Goal: Transaction & Acquisition: Book appointment/travel/reservation

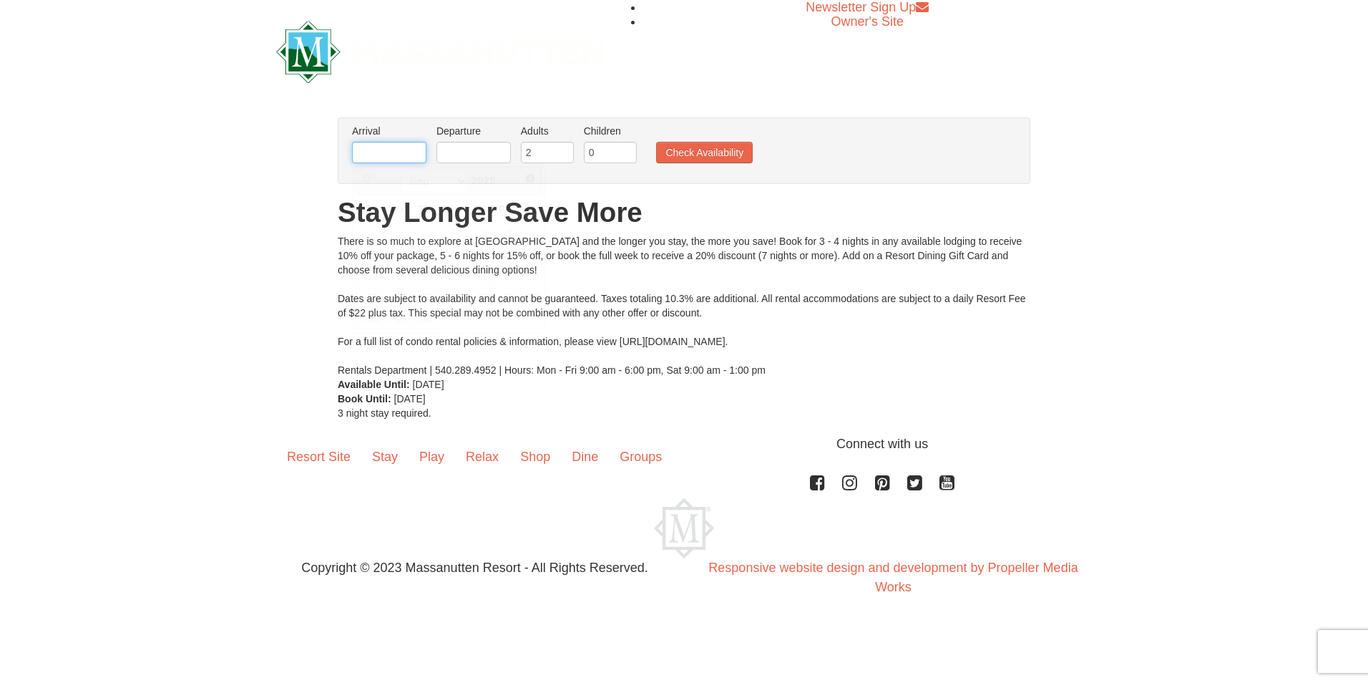
click at [415, 162] on input "text" at bounding box center [389, 152] width 74 height 21
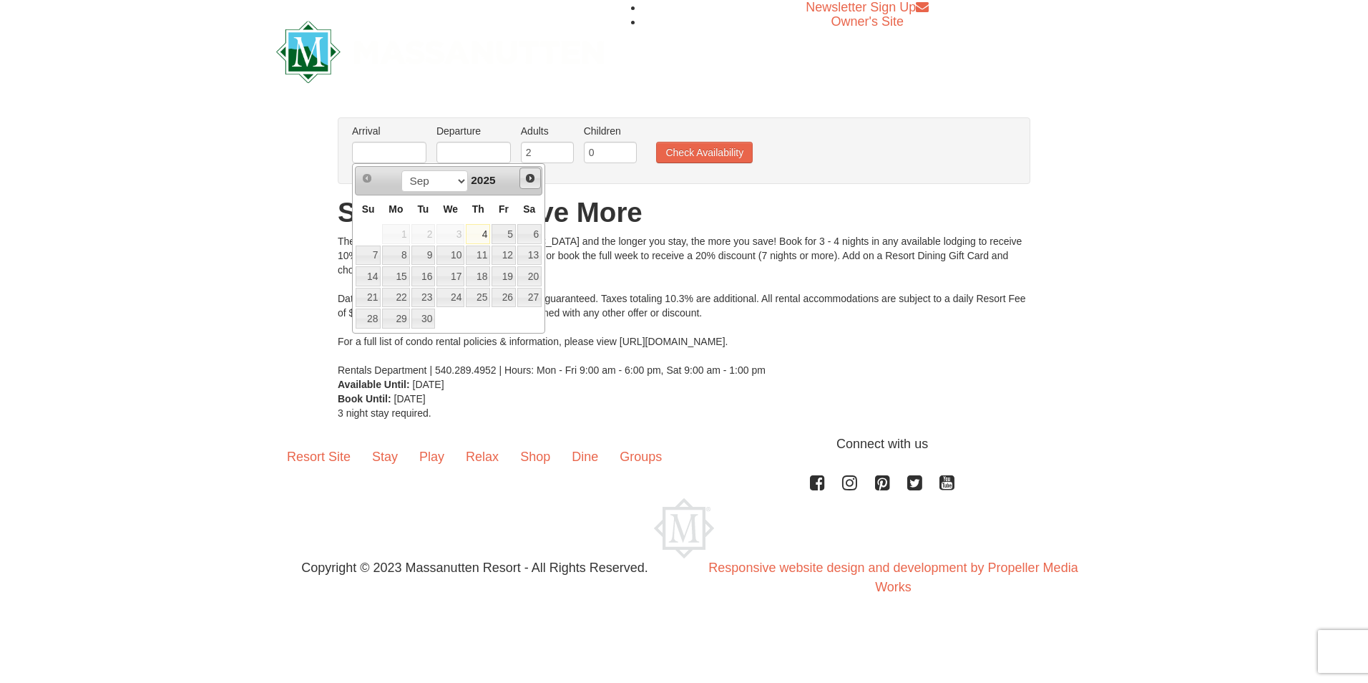
click at [533, 180] on span "Next" at bounding box center [530, 177] width 11 height 11
click at [539, 278] on link "20" at bounding box center [529, 276] width 24 height 20
type input "[DATE]"
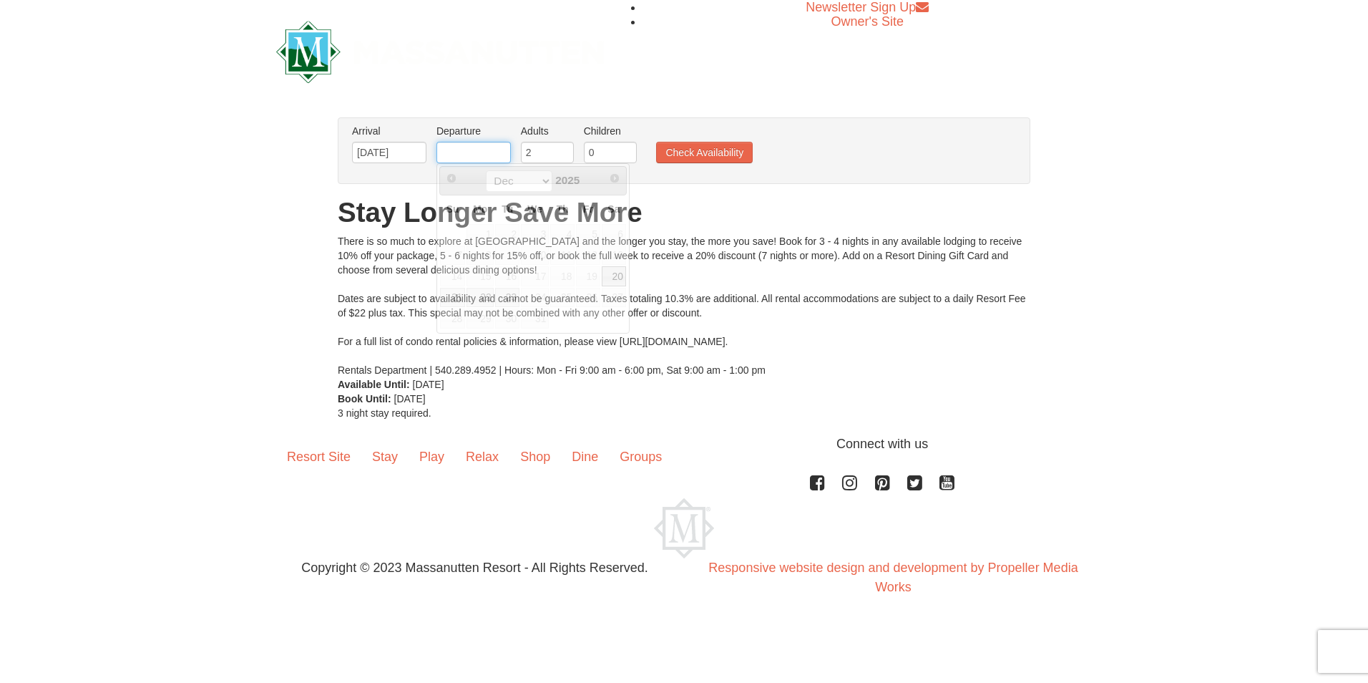
click at [494, 155] on input "text" at bounding box center [474, 152] width 74 height 21
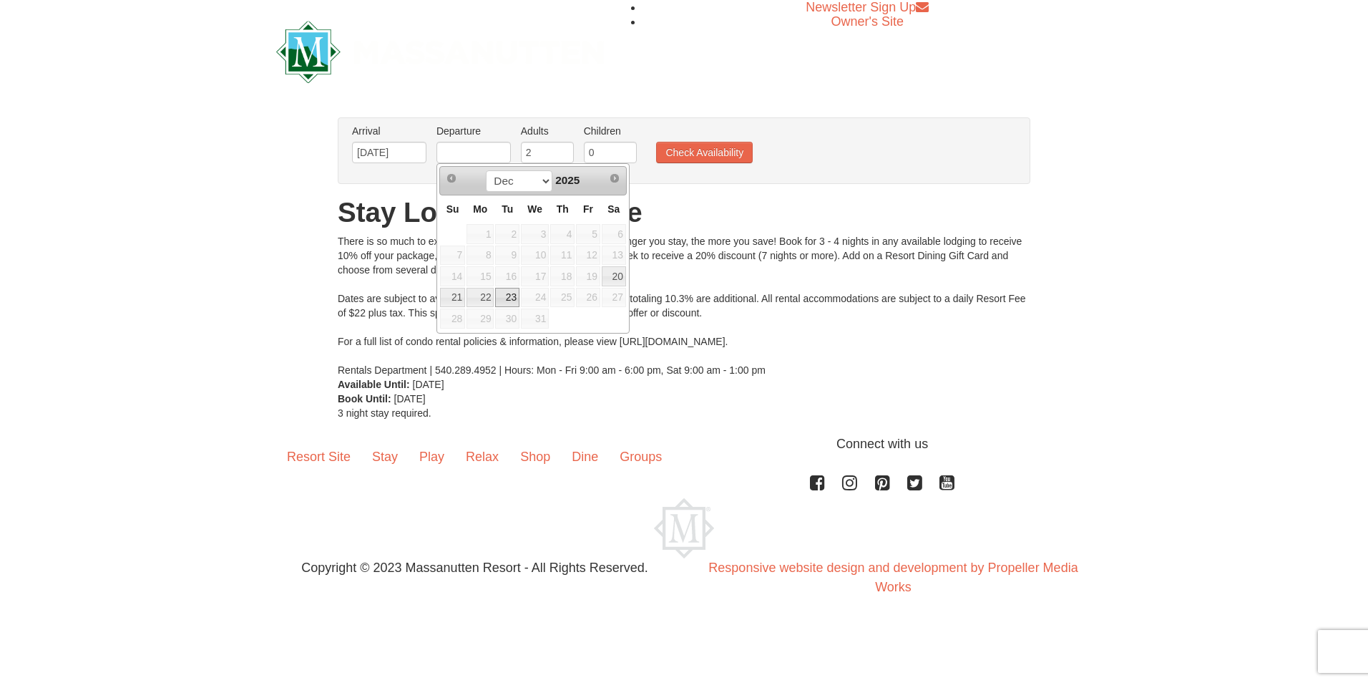
click at [498, 295] on link "23" at bounding box center [507, 298] width 24 height 20
type input "12/23/2025"
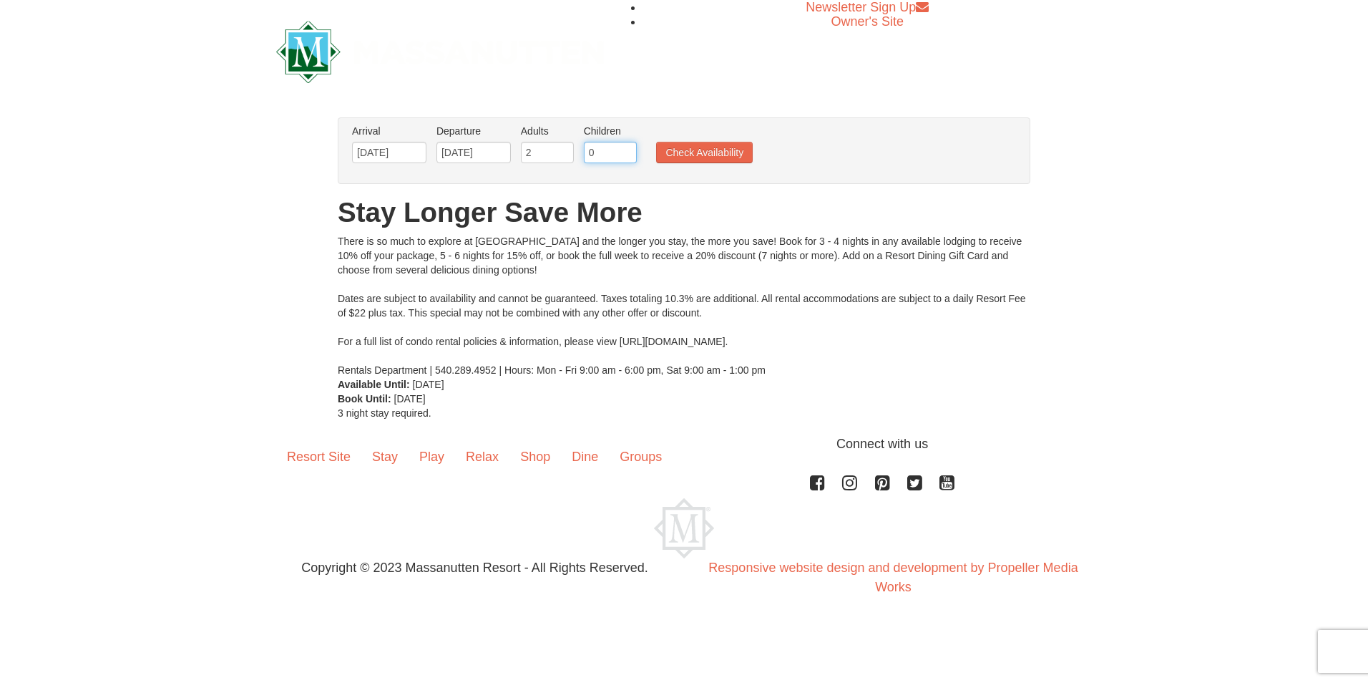
click at [601, 152] on input "0" at bounding box center [610, 152] width 53 height 21
click at [624, 155] on input "0" at bounding box center [610, 152] width 53 height 21
type input "2"
click at [726, 157] on button "Check Availability" at bounding box center [704, 152] width 97 height 21
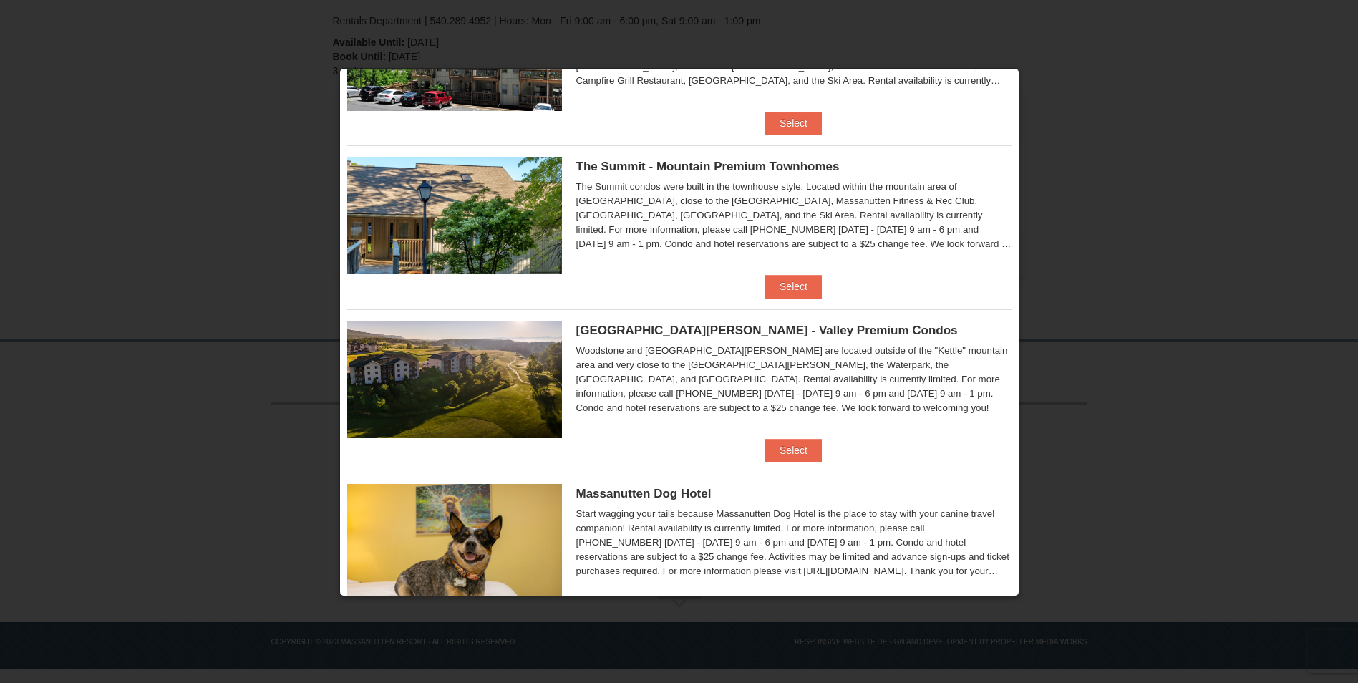
scroll to position [347, 0]
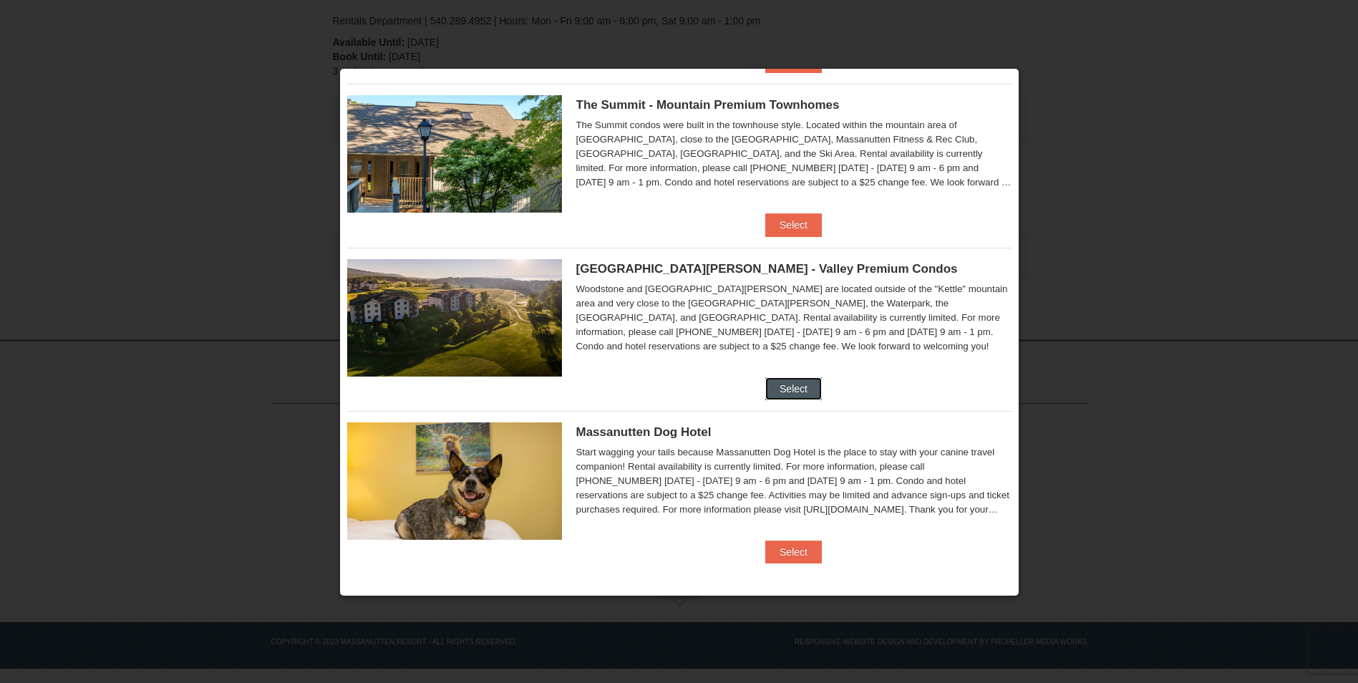
click at [781, 388] on button "Select" at bounding box center [793, 388] width 57 height 23
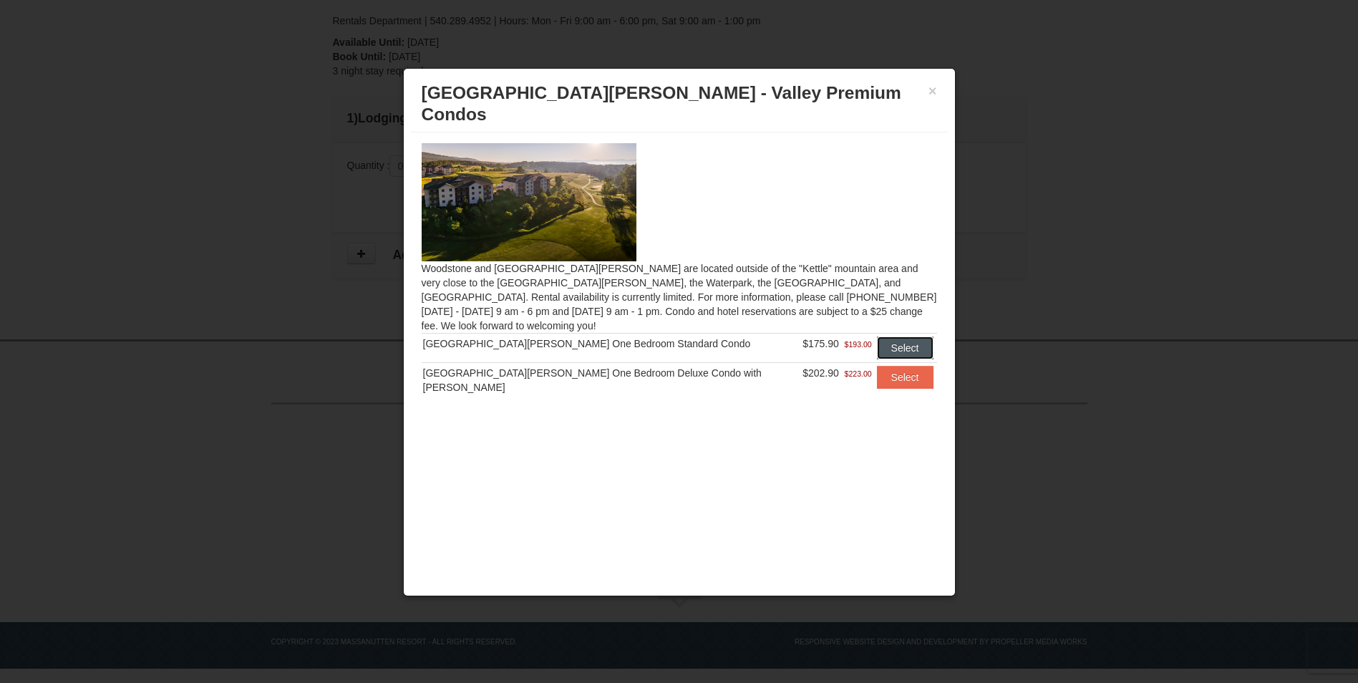
click at [877, 336] on button "Select" at bounding box center [905, 347] width 57 height 23
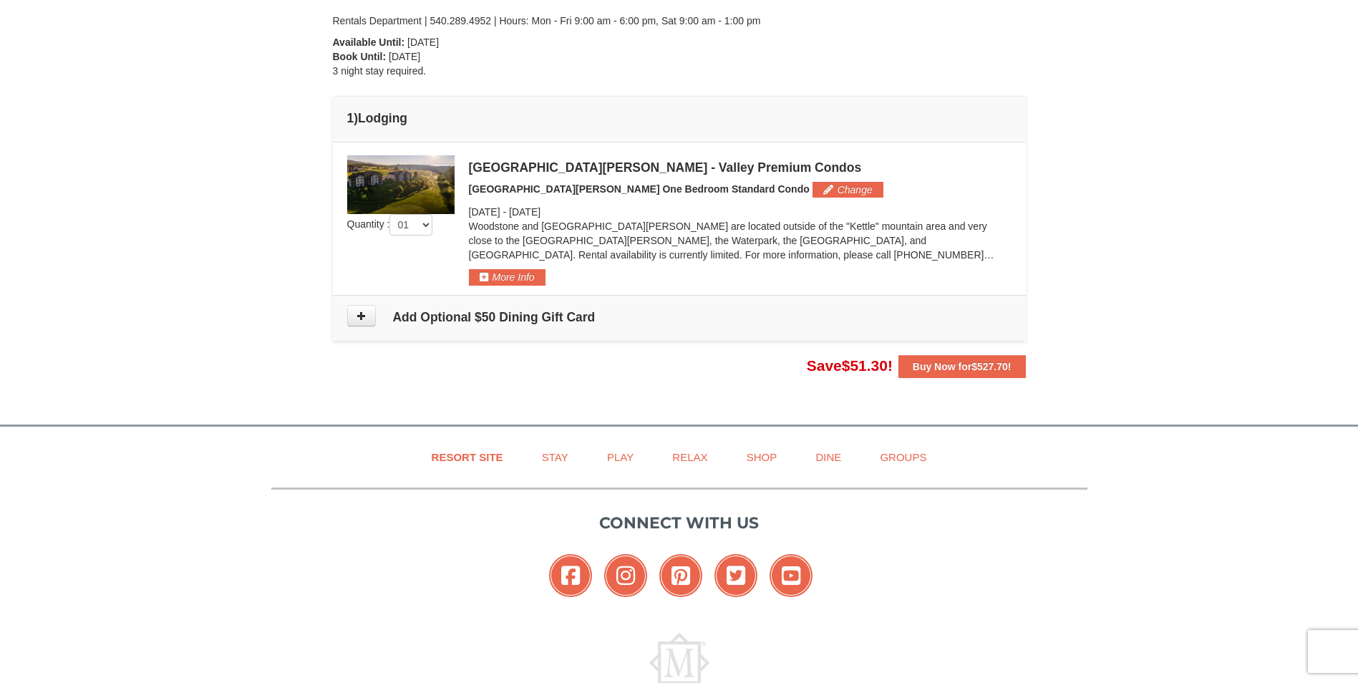
click at [419, 187] on img at bounding box center [400, 184] width 107 height 59
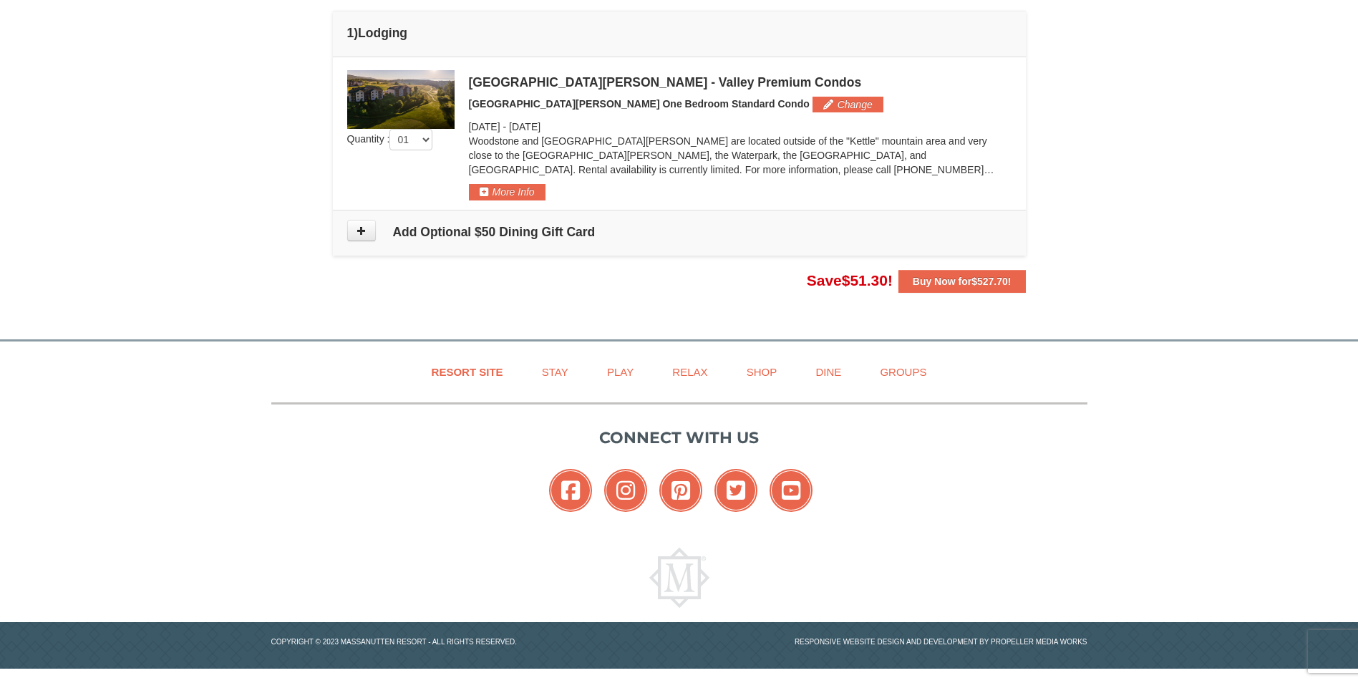
scroll to position [185, 0]
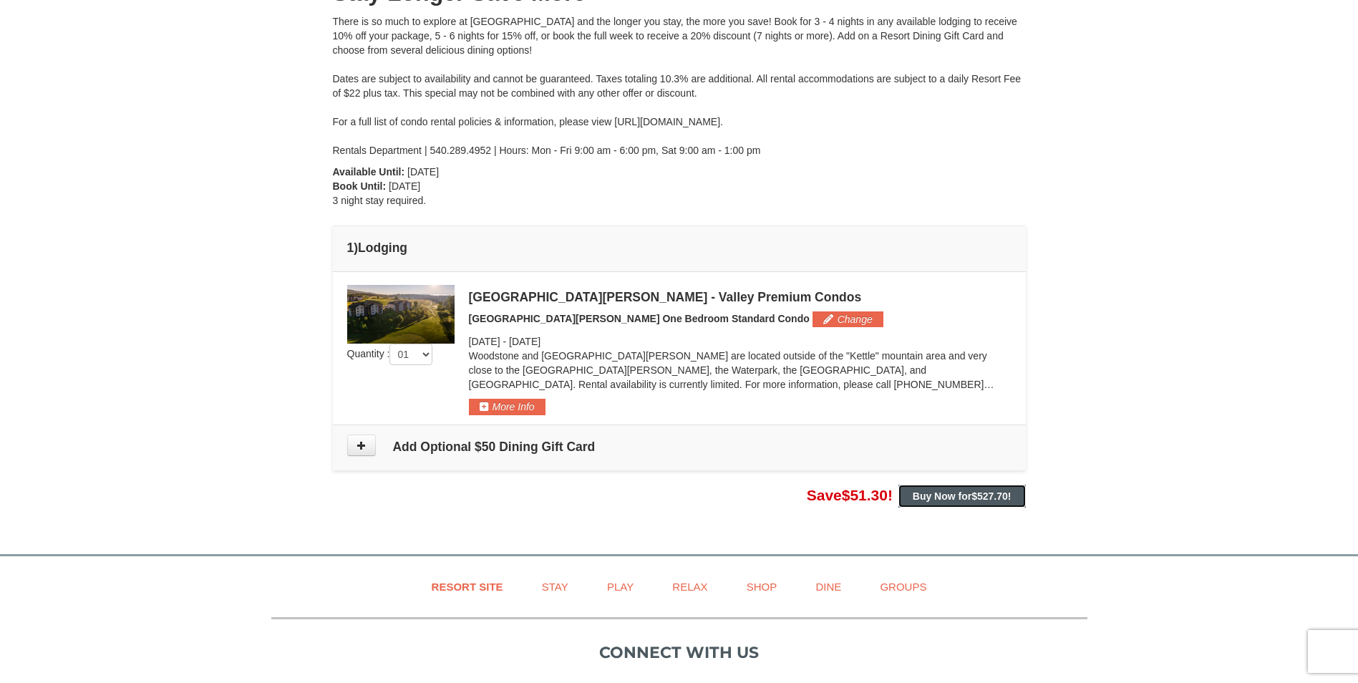
click at [962, 494] on strong "Buy Now for $527.70 !" at bounding box center [961, 495] width 99 height 11
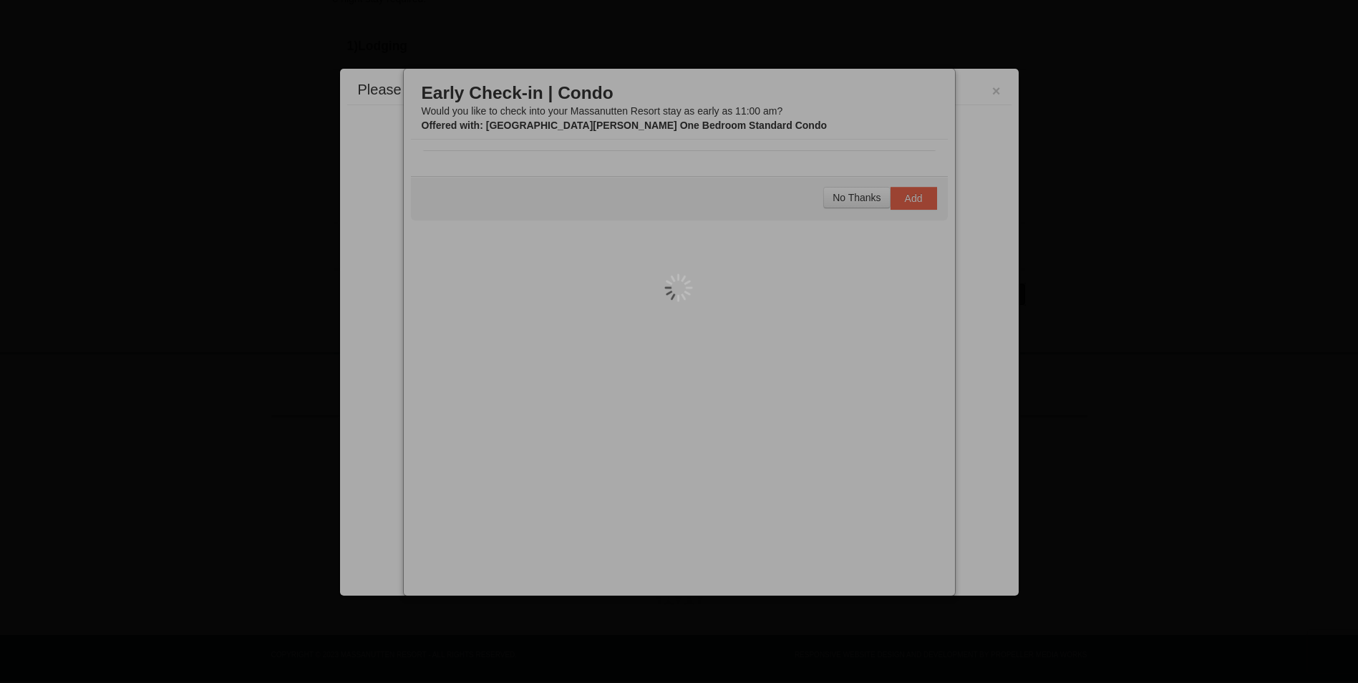
scroll to position [399, 0]
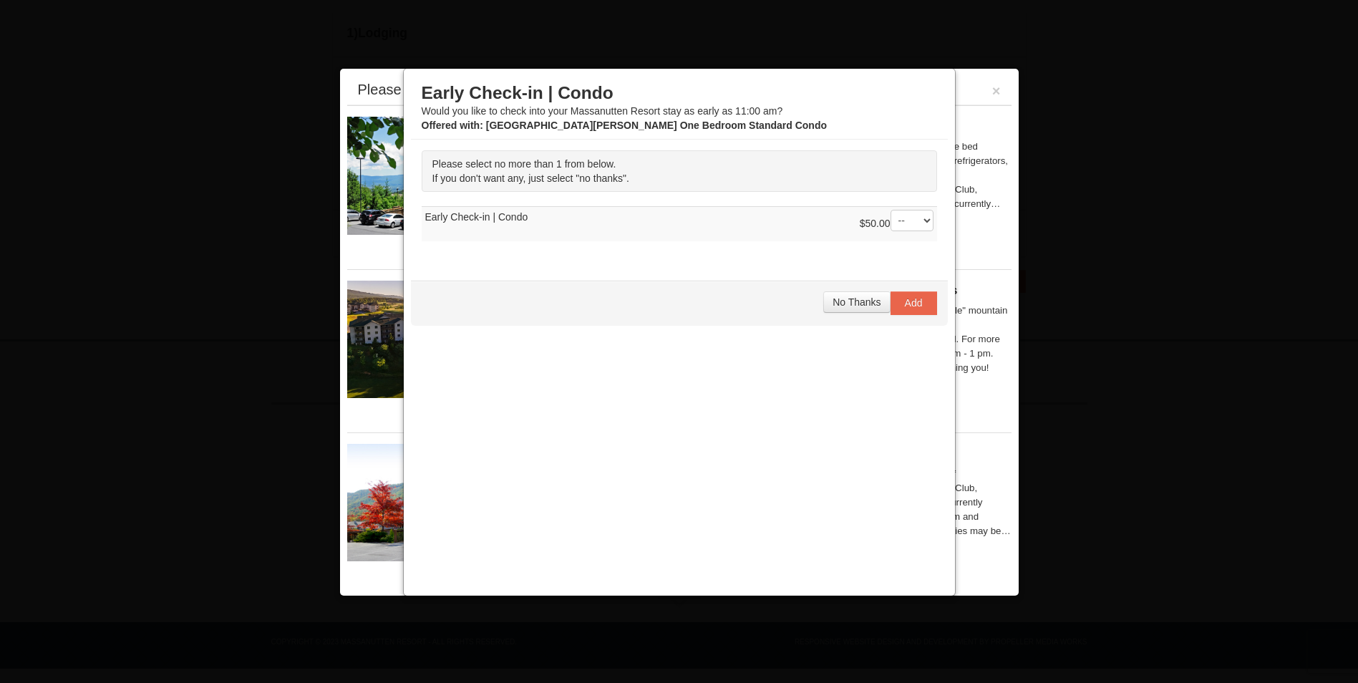
click at [923, 219] on select "-- 01" at bounding box center [911, 220] width 43 height 21
click at [761, 218] on td "$50.00 -- 01 Early Check-in | Condo" at bounding box center [678, 224] width 515 height 35
click at [880, 300] on span "No Thanks" at bounding box center [856, 301] width 48 height 11
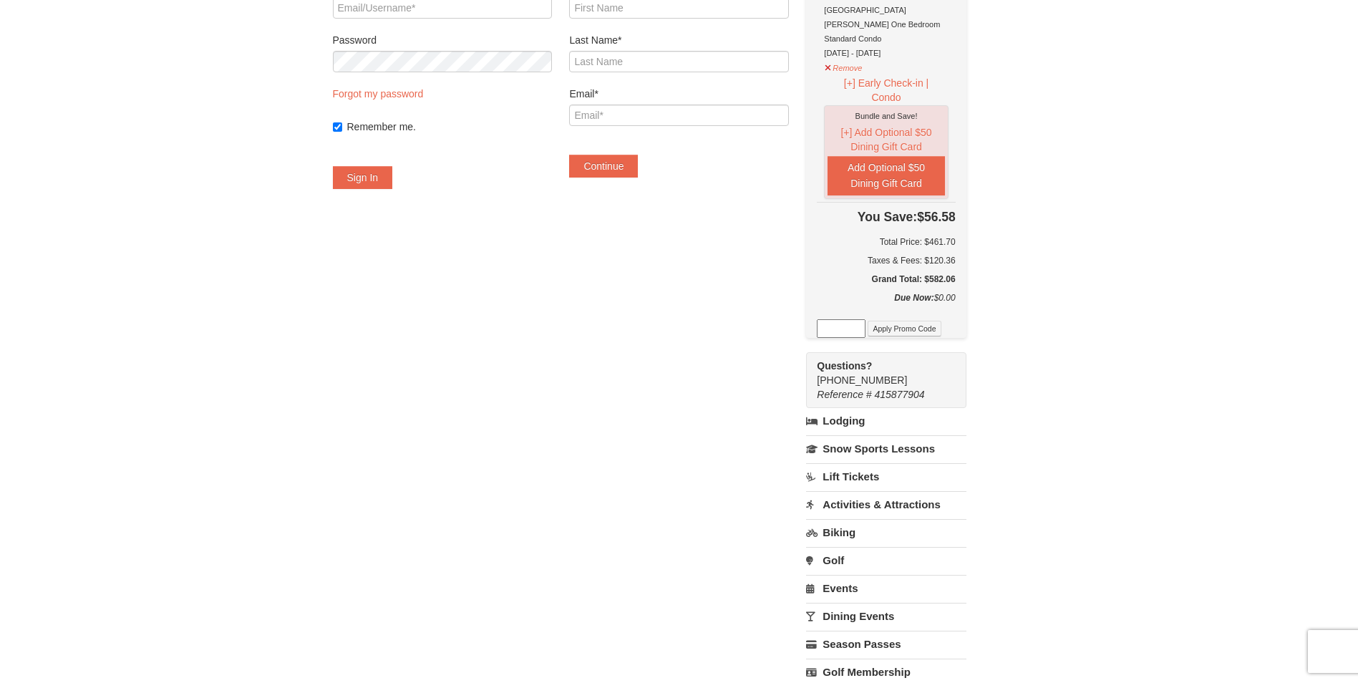
scroll to position [358, 0]
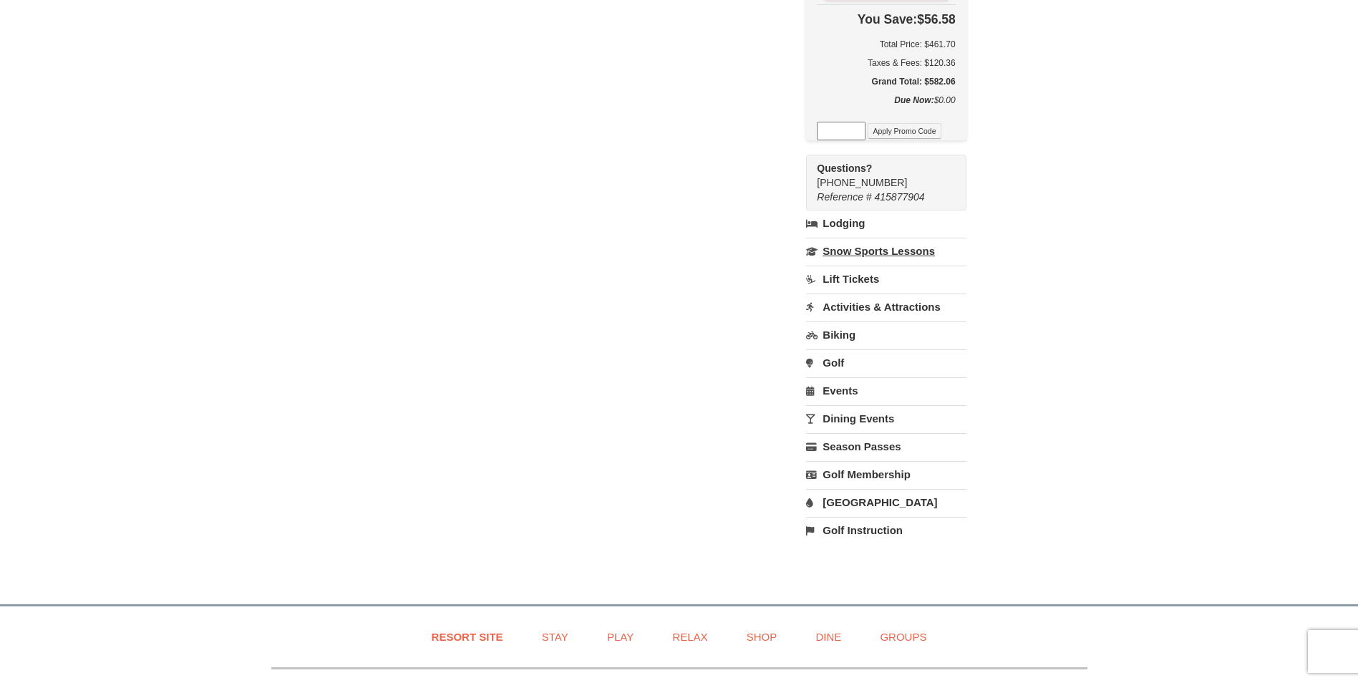
click at [857, 238] on link "Snow Sports Lessons" at bounding box center [886, 251] width 160 height 26
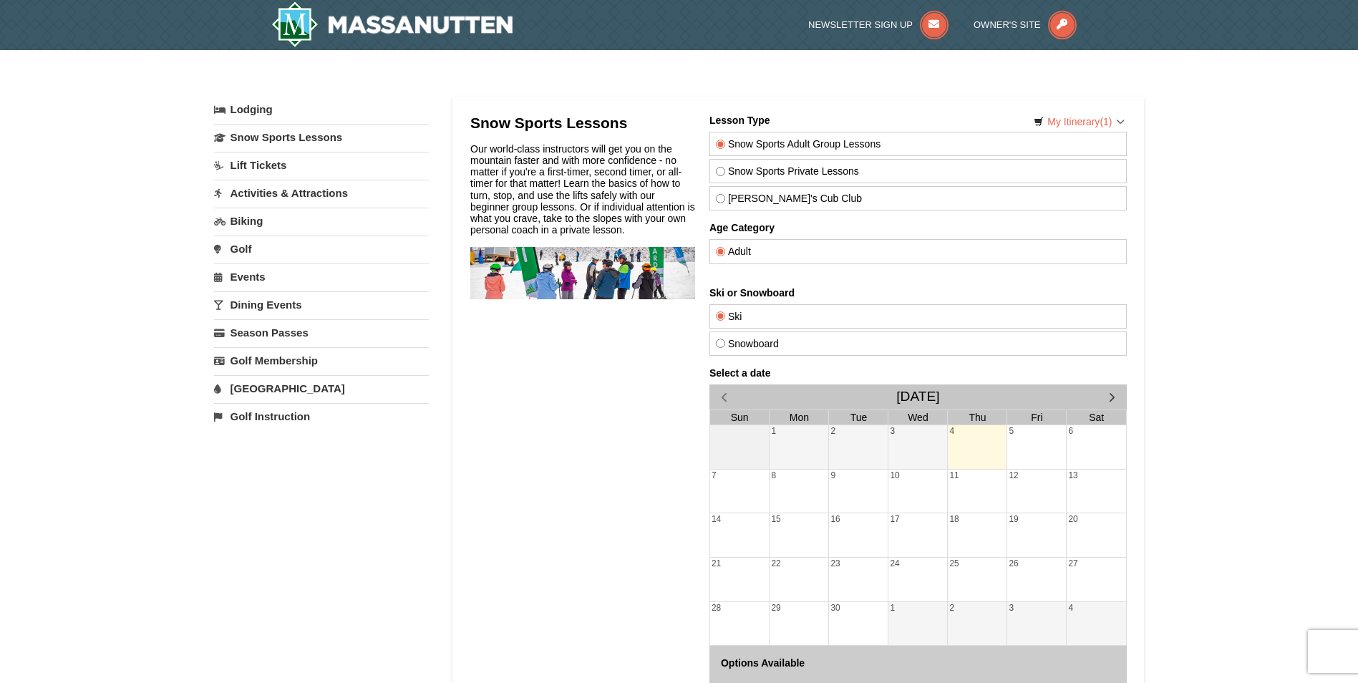
click at [721, 170] on input "Snow Sports Private Lessons" at bounding box center [719, 171] width 9 height 9
radio input "true"
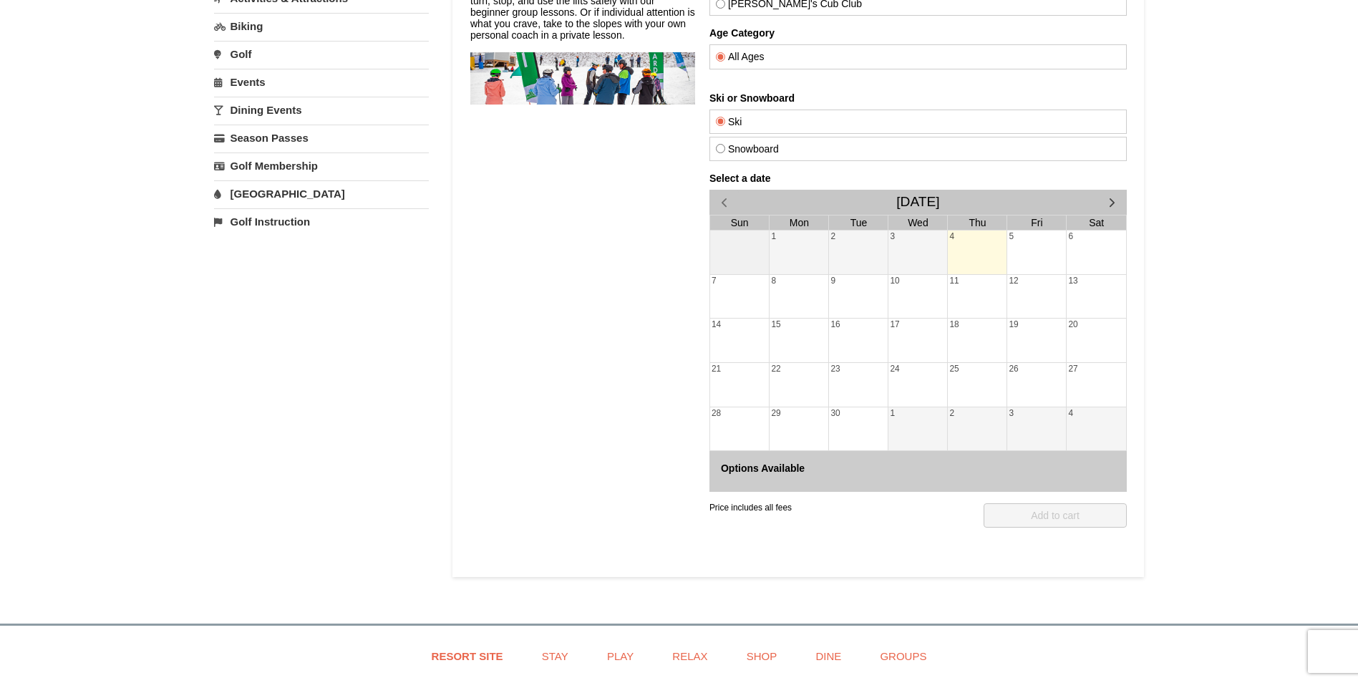
scroll to position [215, 0]
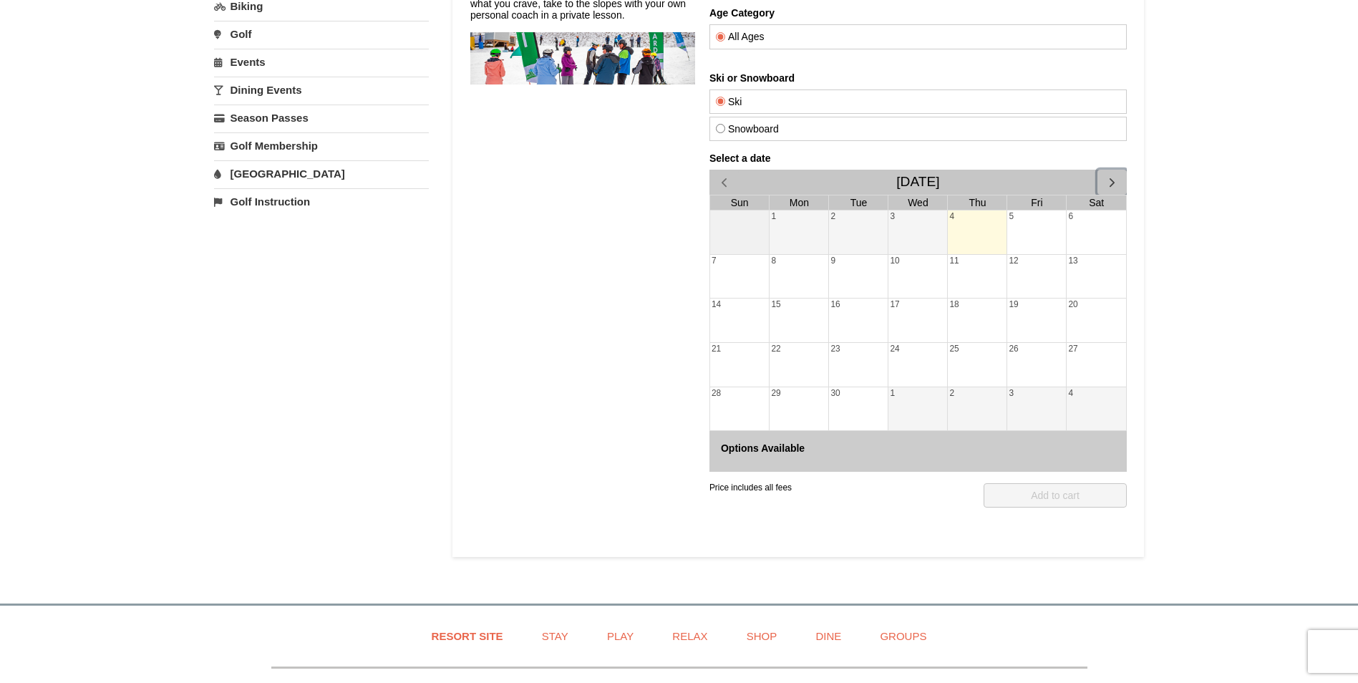
click at [1116, 185] on span "button" at bounding box center [1110, 182] width 15 height 15
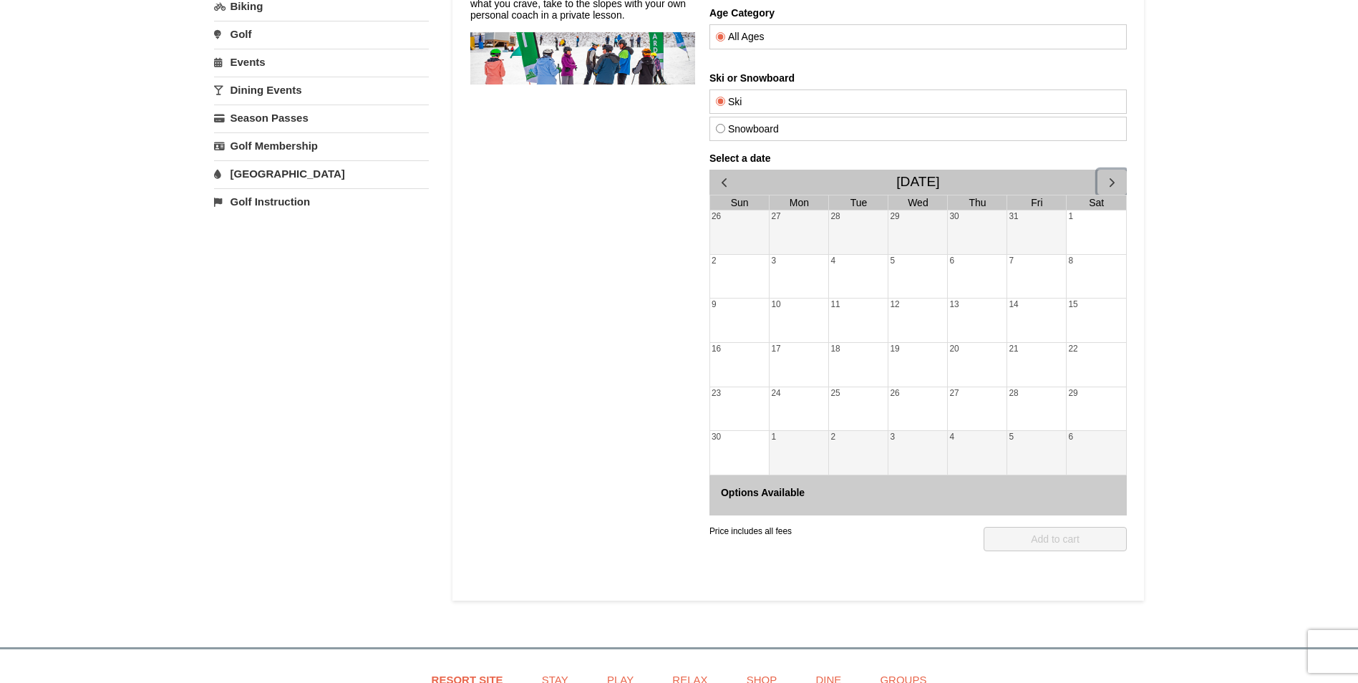
click at [1116, 185] on span "button" at bounding box center [1110, 182] width 15 height 15
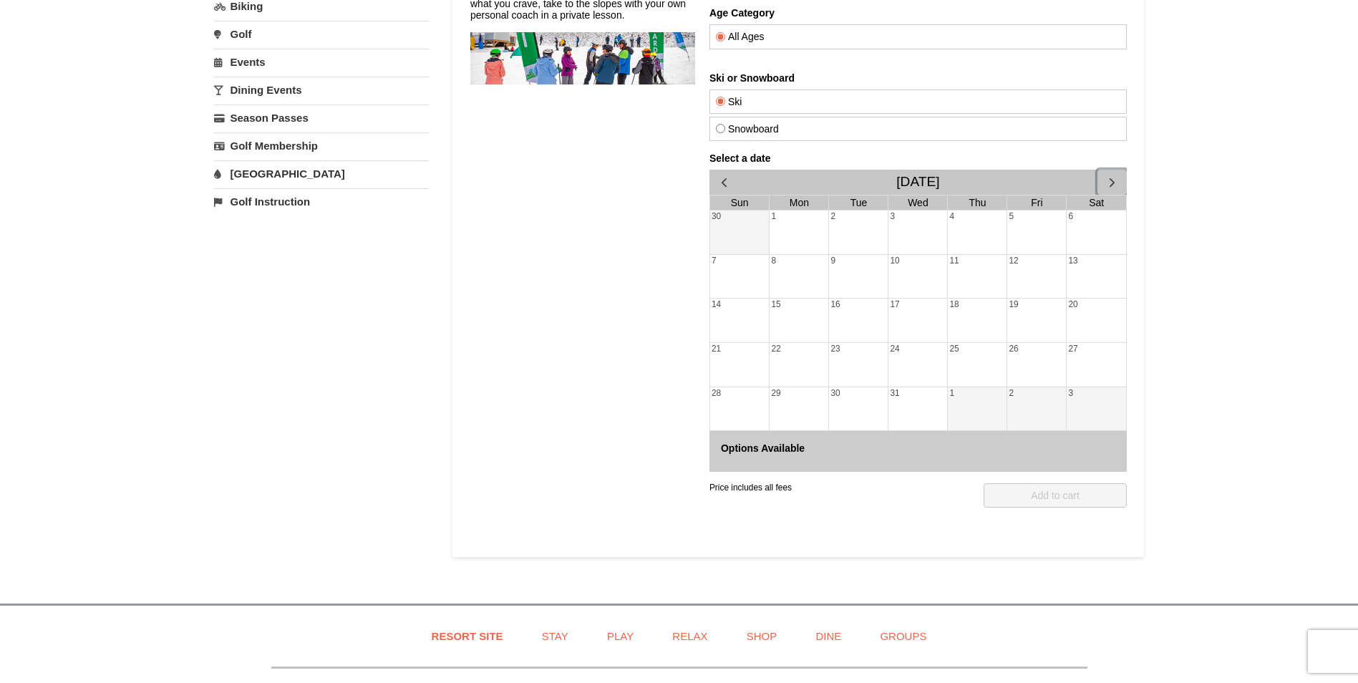
click at [774, 359] on div "22" at bounding box center [798, 365] width 59 height 44
click at [744, 351] on div "21" at bounding box center [738, 365] width 59 height 44
click at [794, 448] on h4 "Options Available" at bounding box center [917, 447] width 394 height 11
click at [773, 350] on div "22" at bounding box center [798, 365] width 59 height 44
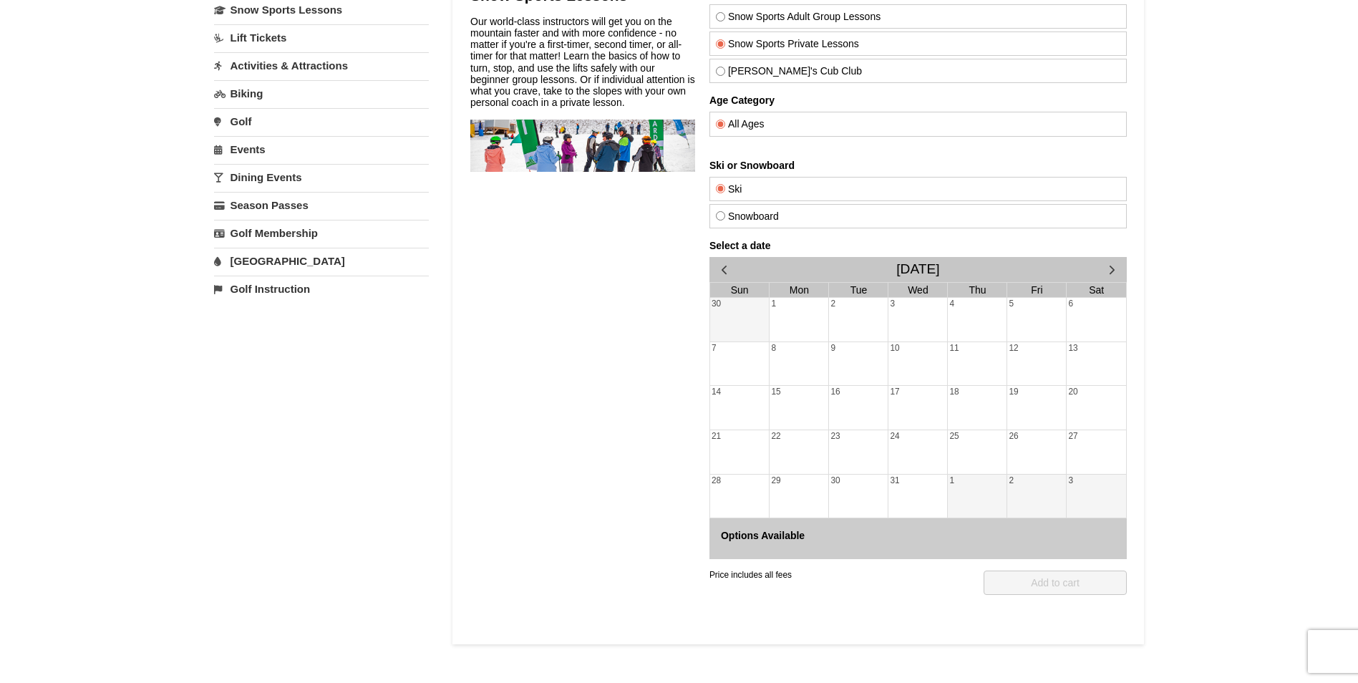
scroll to position [143, 0]
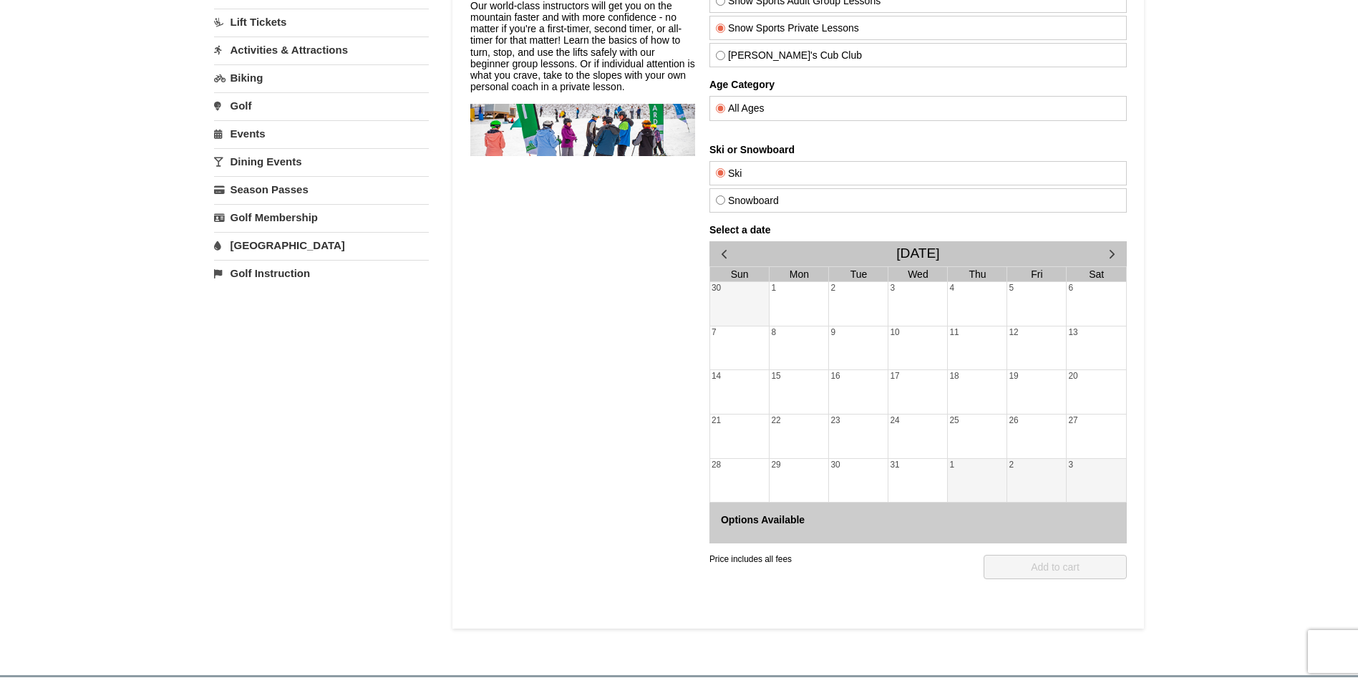
click at [718, 195] on label "Snowboard" at bounding box center [917, 200] width 404 height 11
click at [718, 195] on input "Snowboard" at bounding box center [719, 199] width 9 height 9
radio input "true"
click at [837, 432] on div "23" at bounding box center [857, 436] width 59 height 44
click at [801, 432] on div "22" at bounding box center [798, 436] width 59 height 44
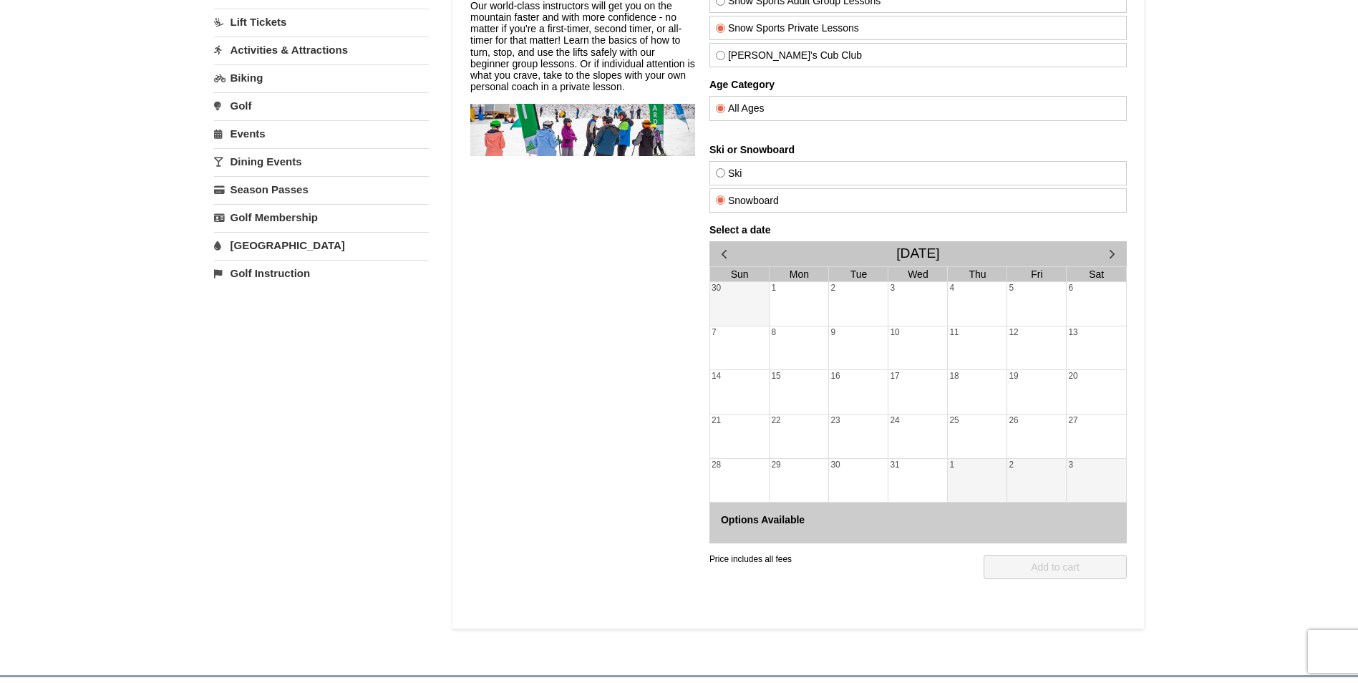
click at [738, 233] on h4 "Select a date" at bounding box center [916, 229] width 417 height 11
click at [754, 447] on div "21" at bounding box center [738, 436] width 59 height 44
drag, startPoint x: 757, startPoint y: 406, endPoint x: 781, endPoint y: 489, distance: 85.8
drag, startPoint x: 818, startPoint y: 511, endPoint x: 842, endPoint y: 512, distance: 24.3
click at [816, 511] on div "Options Available" at bounding box center [916, 522] width 417 height 40
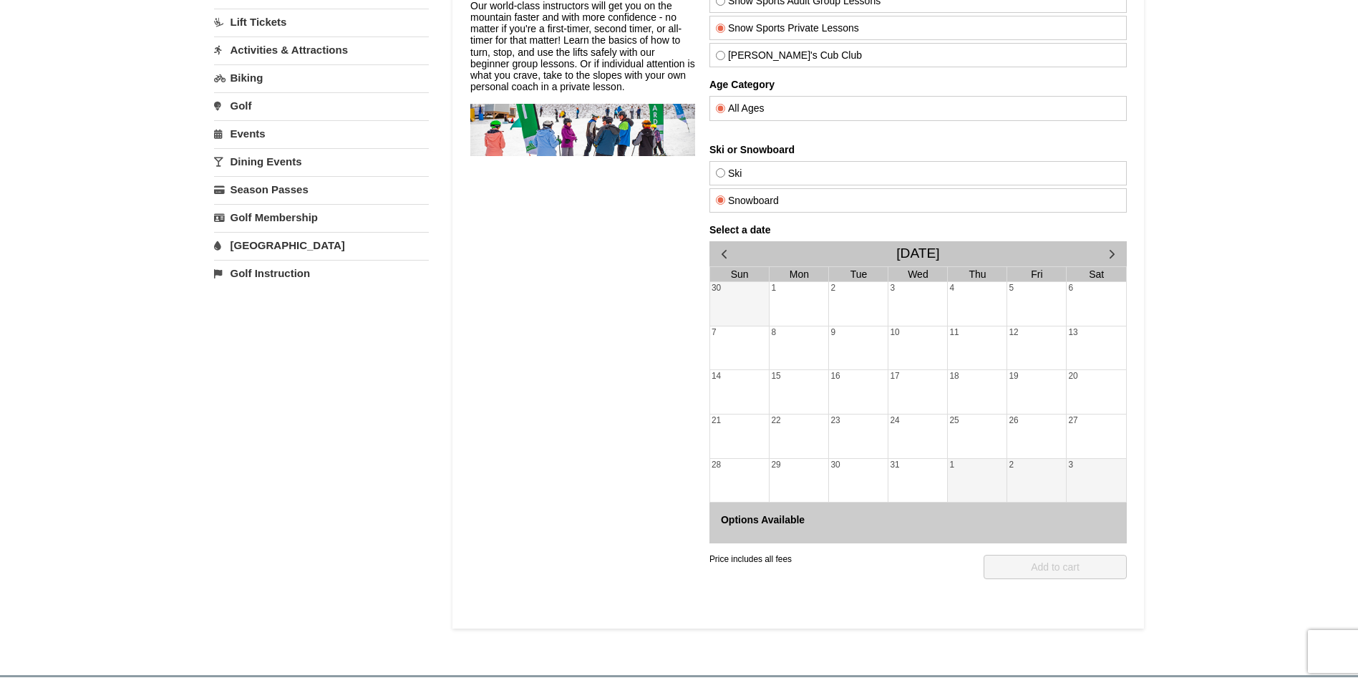
drag, startPoint x: 921, startPoint y: 526, endPoint x: 888, endPoint y: 520, distance: 33.4
click at [912, 522] on div "Options Available" at bounding box center [916, 522] width 417 height 40
click at [731, 419] on div "21" at bounding box center [738, 436] width 59 height 44
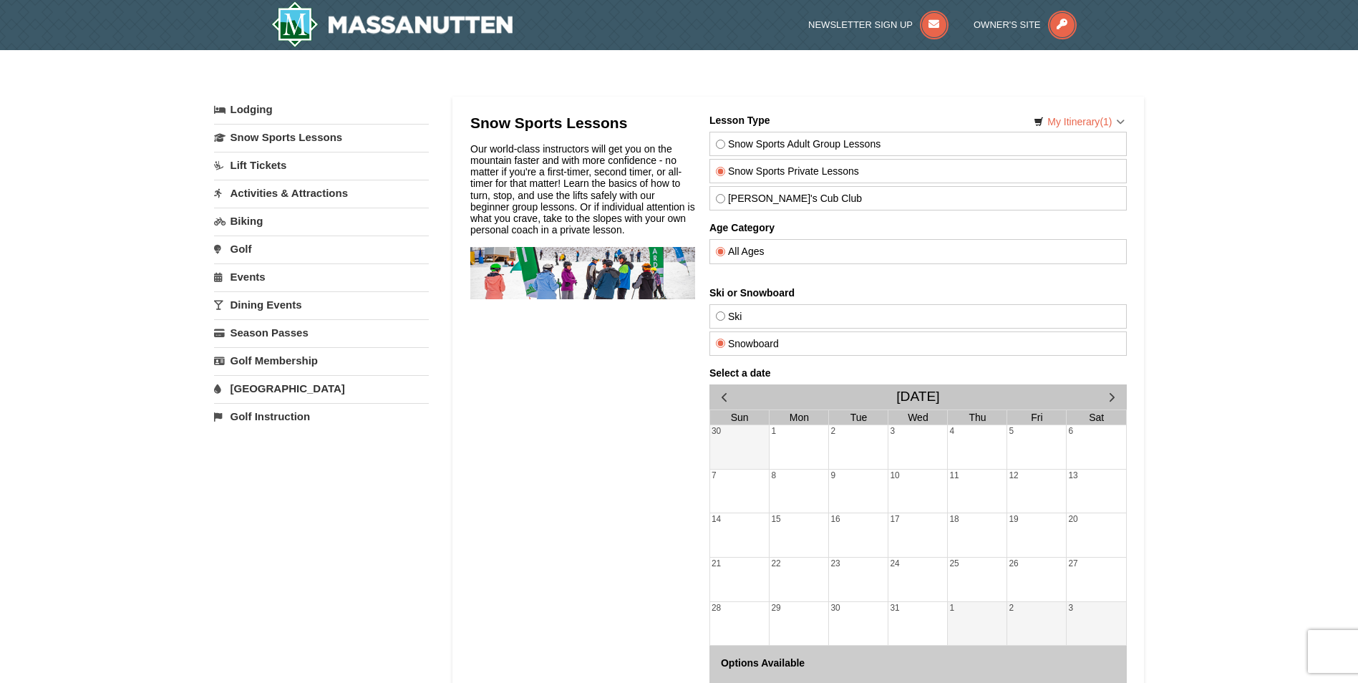
click at [902, 527] on div "17" at bounding box center [916, 535] width 59 height 44
click at [822, 495] on div "8" at bounding box center [798, 491] width 59 height 44
click at [722, 141] on input "Snow Sports Adult Group Lessons" at bounding box center [719, 144] width 9 height 9
radio input "true"
click at [887, 547] on div "17" at bounding box center [916, 535] width 59 height 44
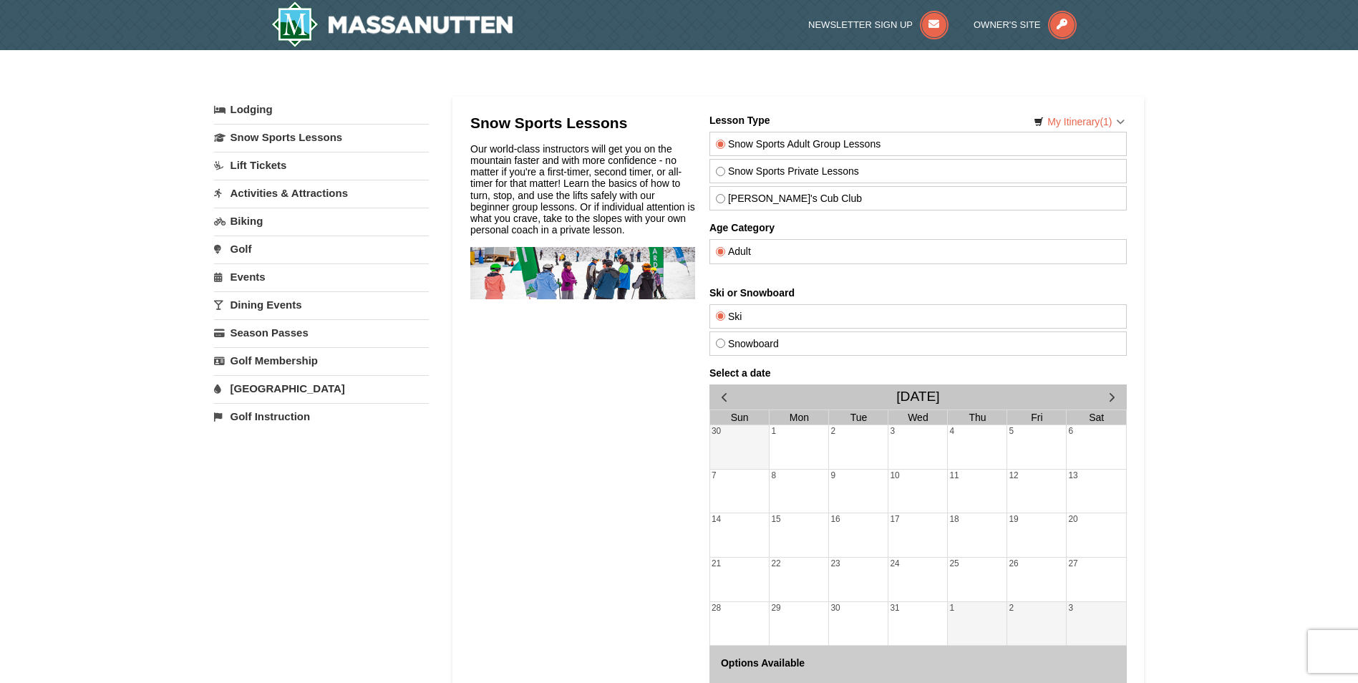
click at [869, 560] on div "23" at bounding box center [857, 579] width 59 height 44
click at [840, 547] on div "16" at bounding box center [857, 535] width 59 height 44
drag, startPoint x: 841, startPoint y: 548, endPoint x: 823, endPoint y: 525, distance: 29.6
click at [796, 501] on tbody "30 1 2 3 4 5 6 7 8 9 10 11 12 13 14 15 16 17 18 19 20 21 22 23 24 25 26 27 28 2…" at bounding box center [917, 535] width 416 height 220
click at [721, 343] on input "Snowboard" at bounding box center [719, 342] width 9 height 9
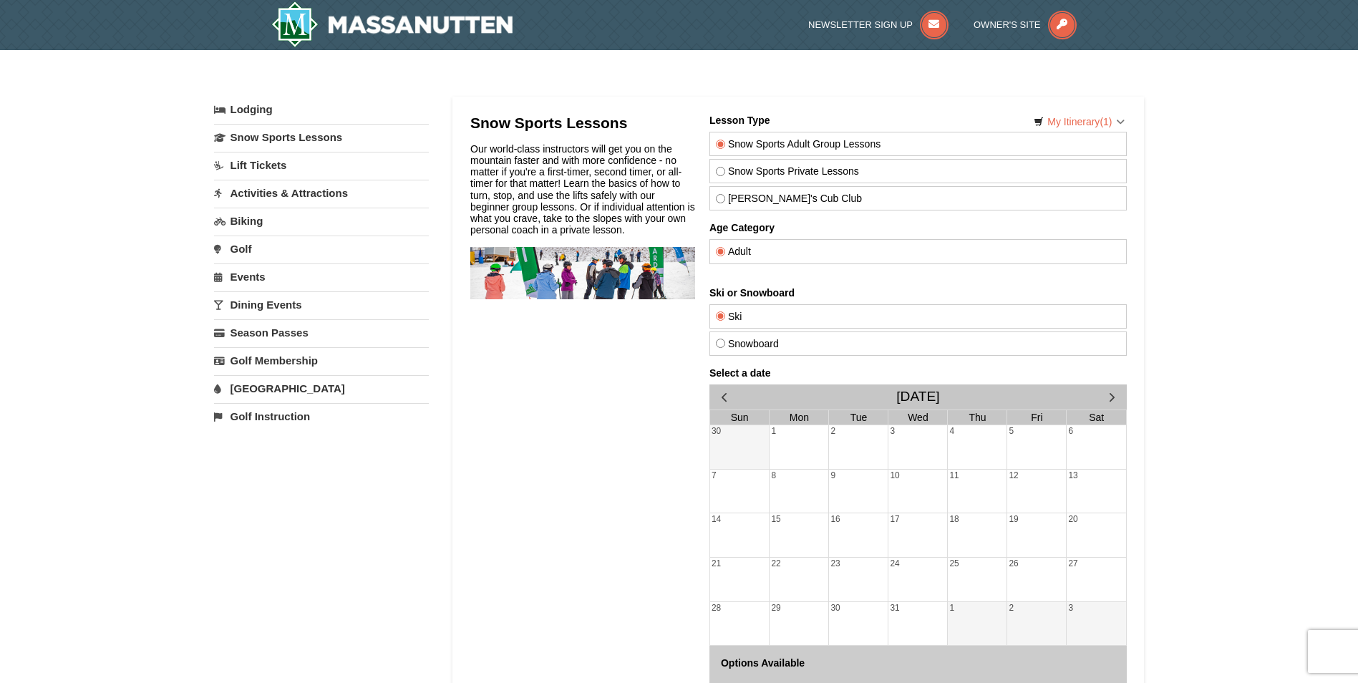
radio input "true"
drag, startPoint x: 492, startPoint y: 414, endPoint x: 482, endPoint y: 404, distance: 13.7
click at [491, 414] on div "Snow Sports Lessons Our world-class instructors will get you on the mountain fa…" at bounding box center [581, 440] width 225 height 653
click at [281, 167] on link "Lift Tickets" at bounding box center [321, 165] width 215 height 26
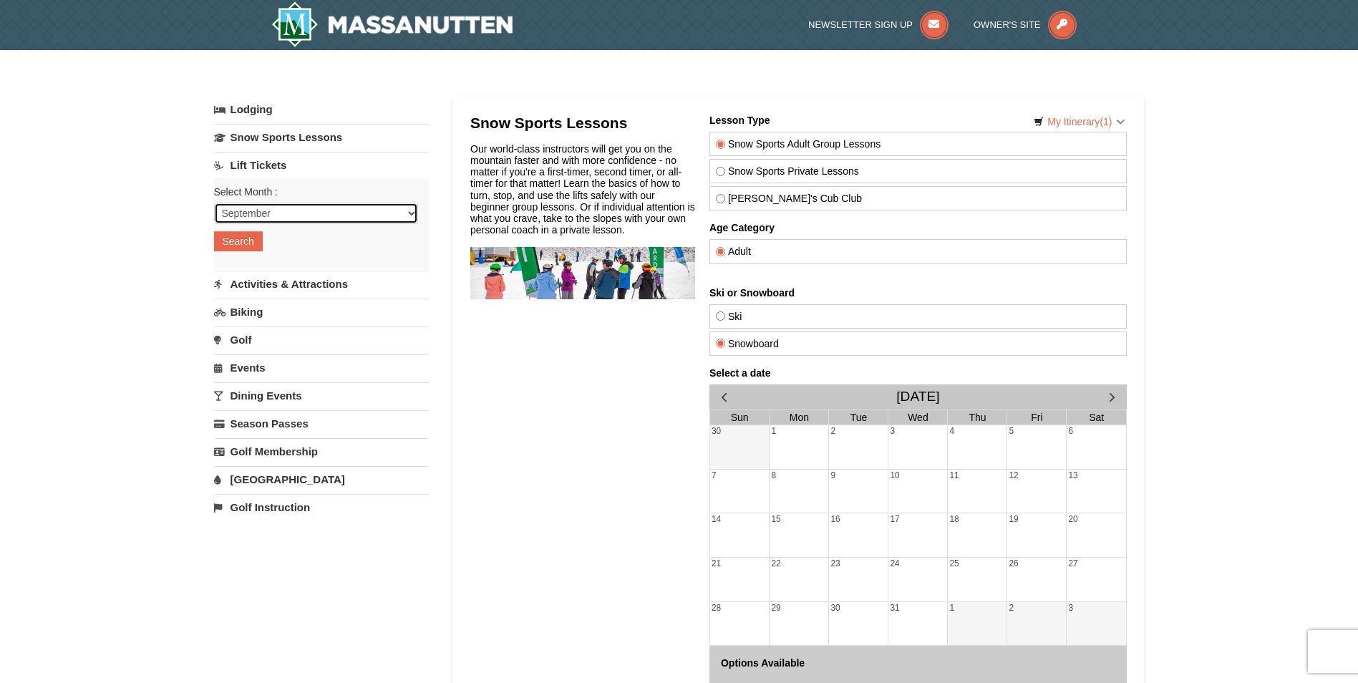
click at [346, 208] on select "September October November December January February March April May June July …" at bounding box center [316, 213] width 204 height 21
select select "12"
click at [214, 203] on select "September October November December January February March April May June July …" at bounding box center [316, 213] width 204 height 21
click at [887, 484] on tr "7 8 9 10 11 12 13" at bounding box center [917, 491] width 416 height 44
click at [882, 466] on tbody "30 1 2 3 4 5 6 7 8 9 10 11 12 13 14 15 16 17 18 19 20 21 22 23 24 25 26 27 28 2…" at bounding box center [917, 535] width 416 height 220
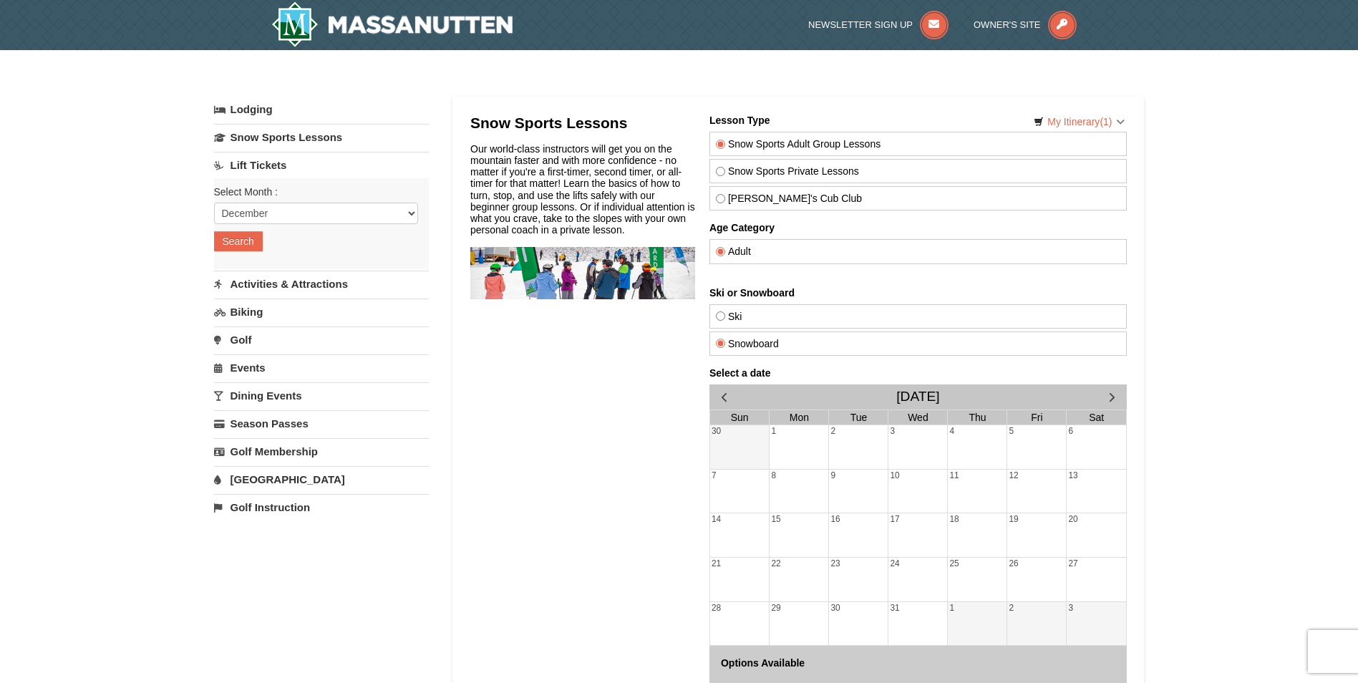
click at [287, 341] on link "Golf" at bounding box center [321, 339] width 215 height 26
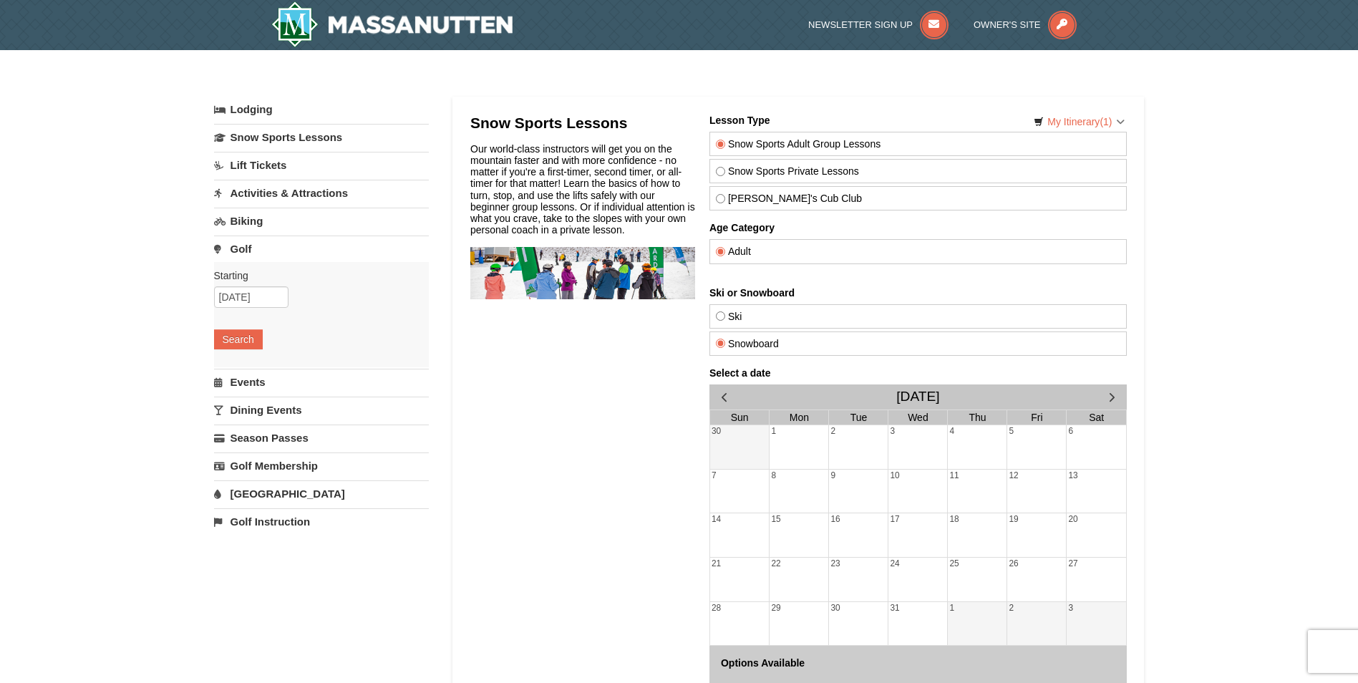
click at [286, 404] on link "Dining Events" at bounding box center [321, 409] width 215 height 26
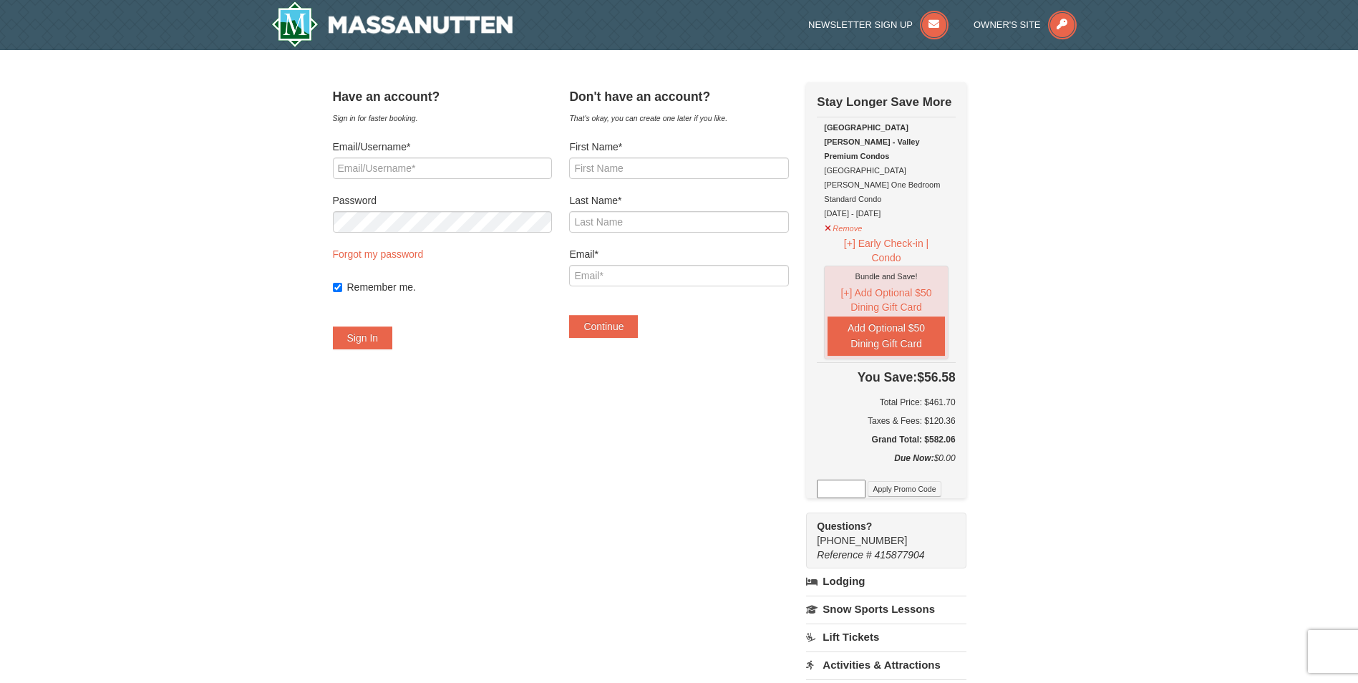
scroll to position [358, 0]
